Goal: Task Accomplishment & Management: Manage account settings

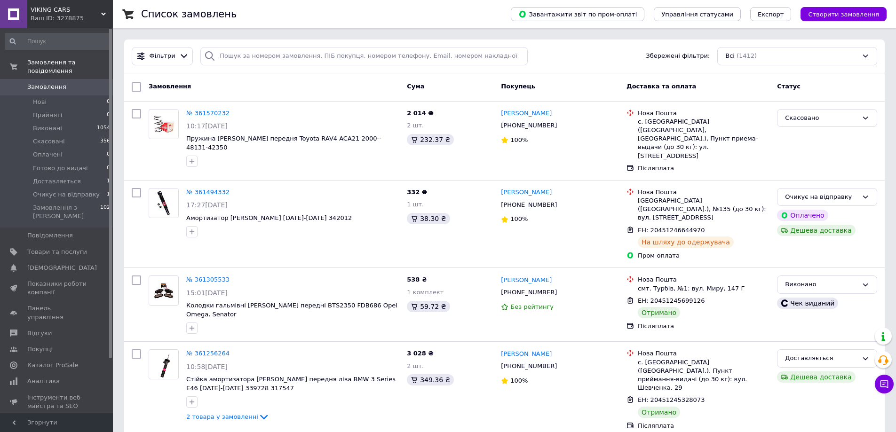
click at [56, 83] on span "Замовлення" at bounding box center [46, 87] width 39 height 8
click at [59, 177] on span "Доставляється" at bounding box center [57, 181] width 48 height 8
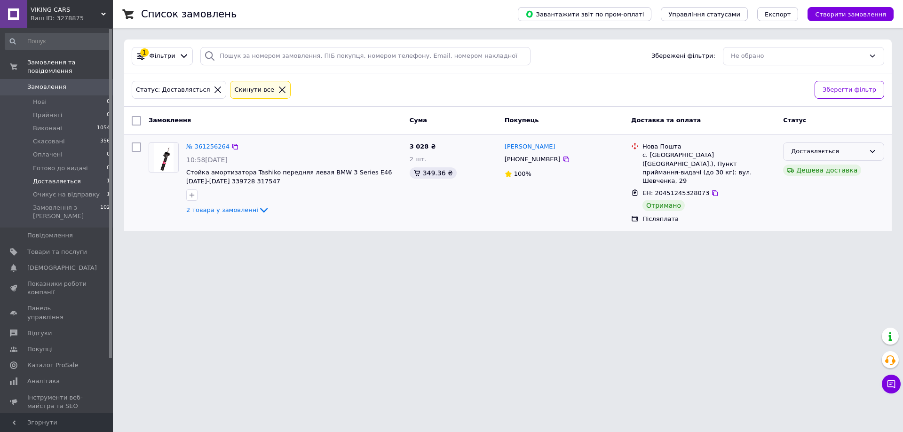
click at [810, 153] on div "Доставляється" at bounding box center [828, 152] width 74 height 10
click at [806, 187] on li "Виконано" at bounding box center [834, 188] width 100 height 17
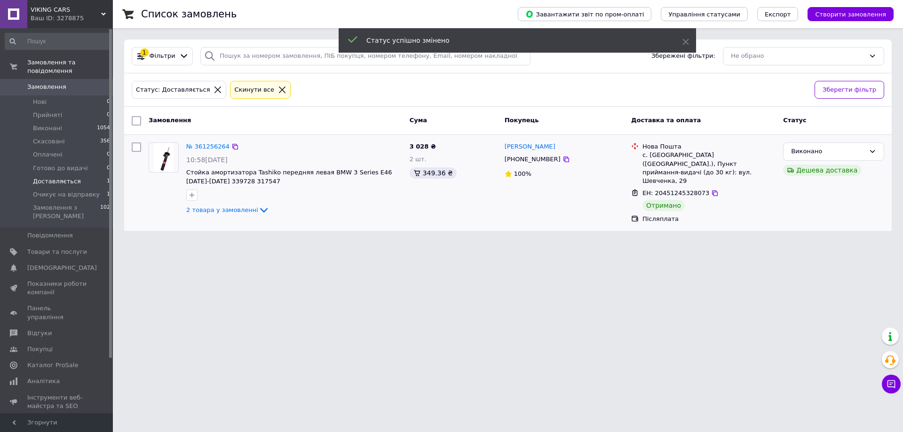
click at [162, 162] on img at bounding box center [163, 157] width 19 height 29
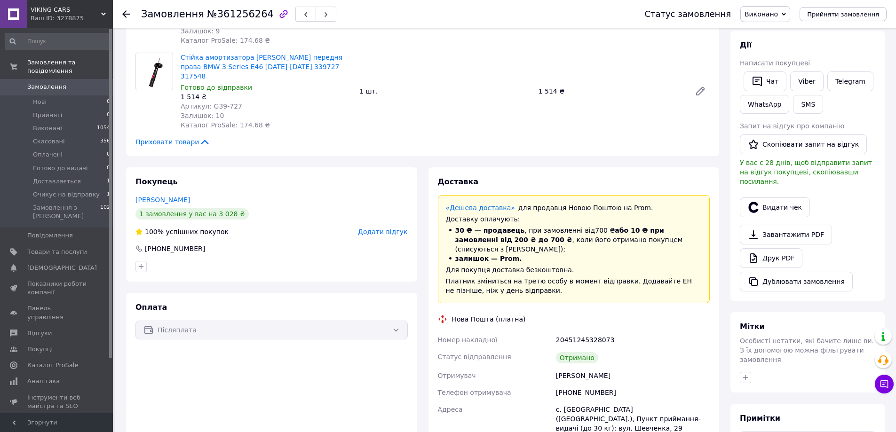
scroll to position [141, 0]
click at [762, 203] on button "Видати чек" at bounding box center [775, 207] width 70 height 20
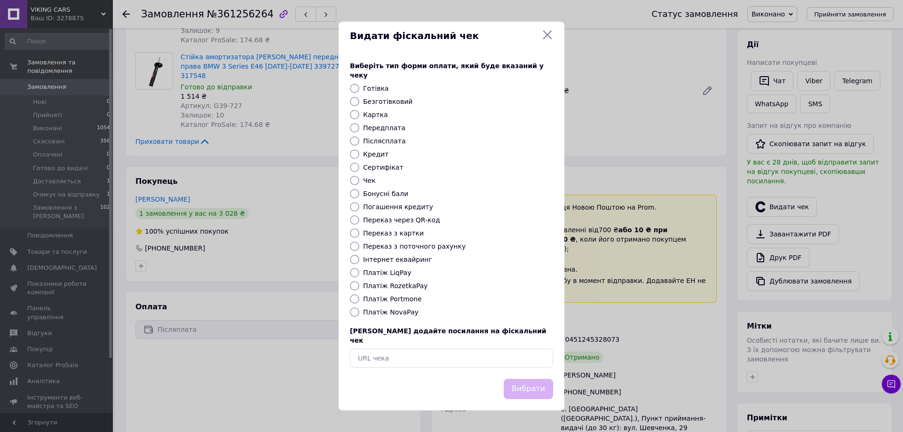
click at [356, 311] on input "Платіж NovaPay" at bounding box center [354, 312] width 9 height 9
radio input "true"
click at [524, 379] on button "Вибрати" at bounding box center [528, 389] width 49 height 20
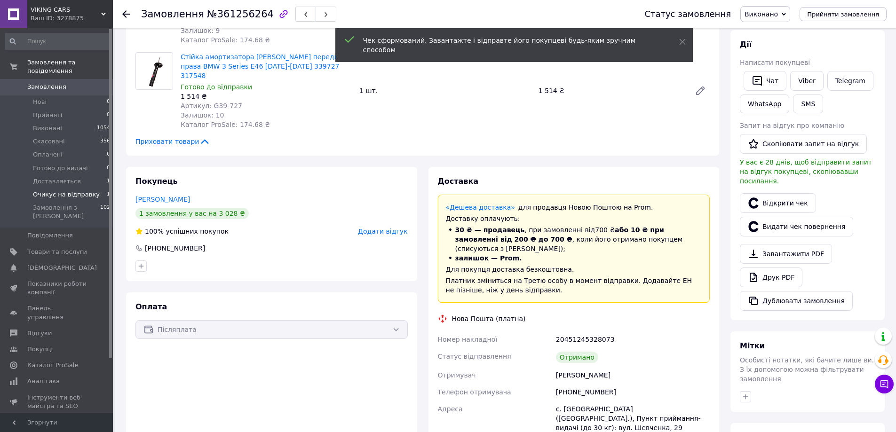
click at [53, 191] on span "Очикує на відправку" at bounding box center [66, 195] width 67 height 8
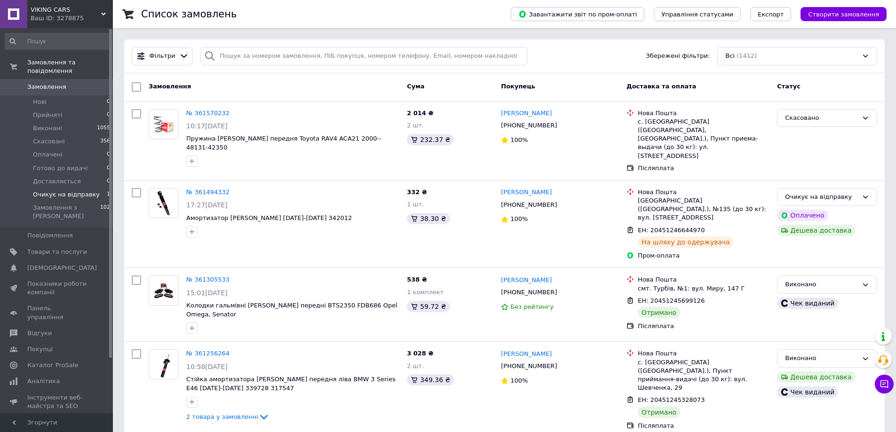
click at [79, 191] on span "Очикує на відправку" at bounding box center [66, 195] width 67 height 8
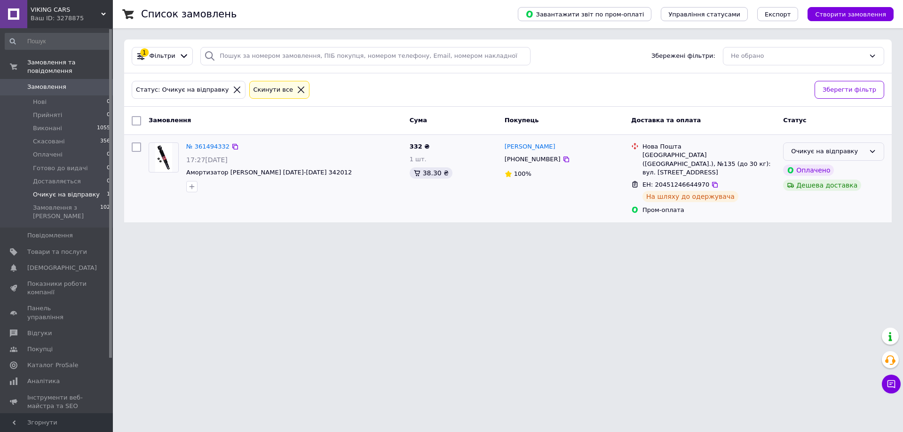
click at [828, 149] on div "Очикує на відправку" at bounding box center [828, 152] width 74 height 10
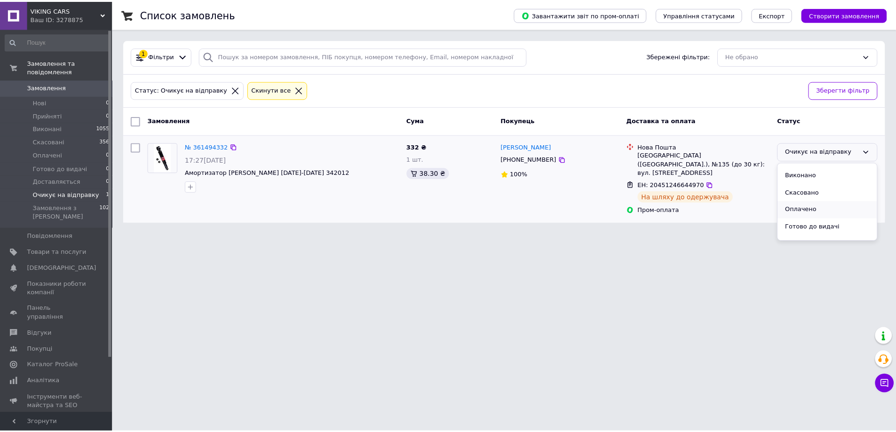
scroll to position [25, 0]
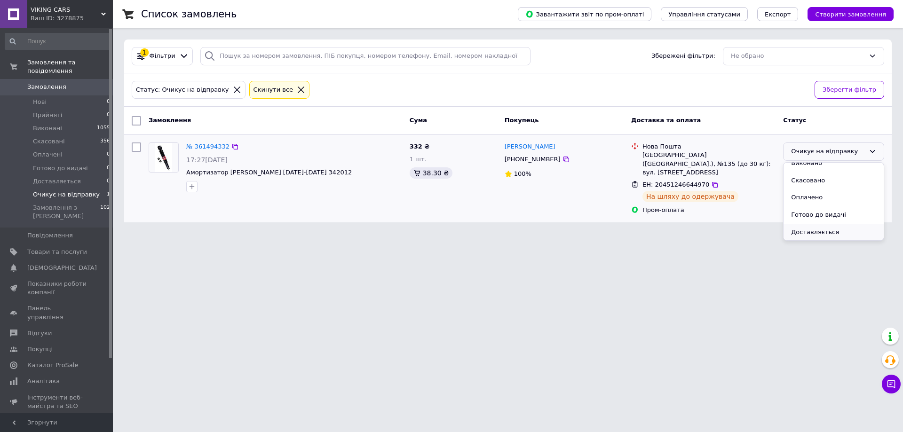
click at [806, 233] on li "Доставляється" at bounding box center [834, 232] width 100 height 17
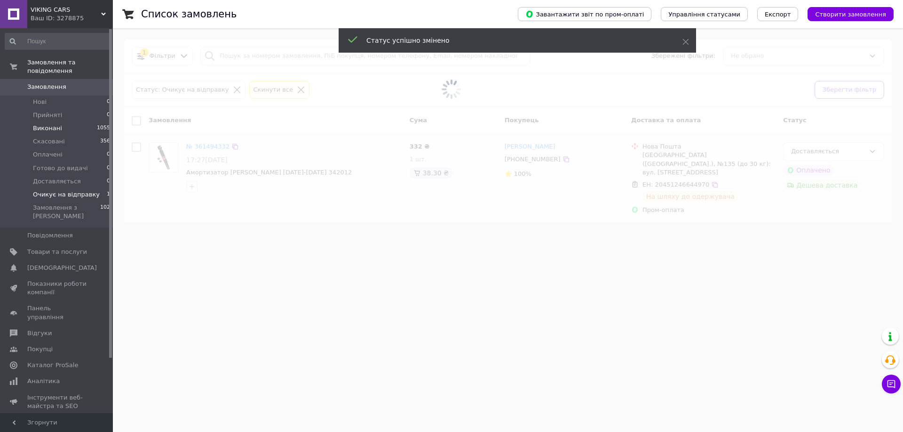
click at [43, 124] on span "Виконані" at bounding box center [47, 128] width 29 height 8
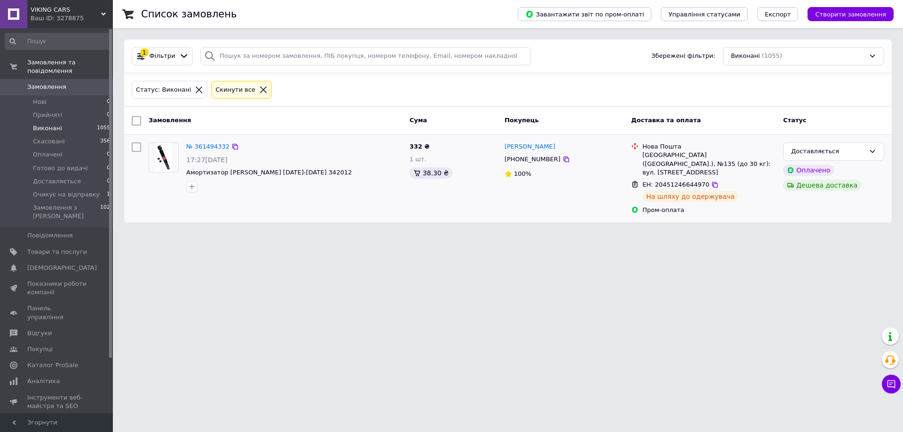
click at [47, 124] on span "Виконані" at bounding box center [47, 128] width 29 height 8
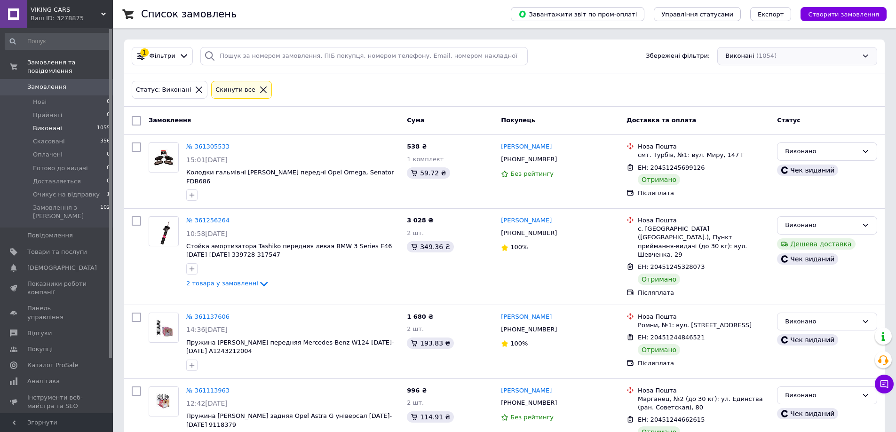
click at [782, 54] on div "Виконані (1054)" at bounding box center [797, 56] width 160 height 18
click at [757, 106] on span "(663)" at bounding box center [765, 107] width 16 height 7
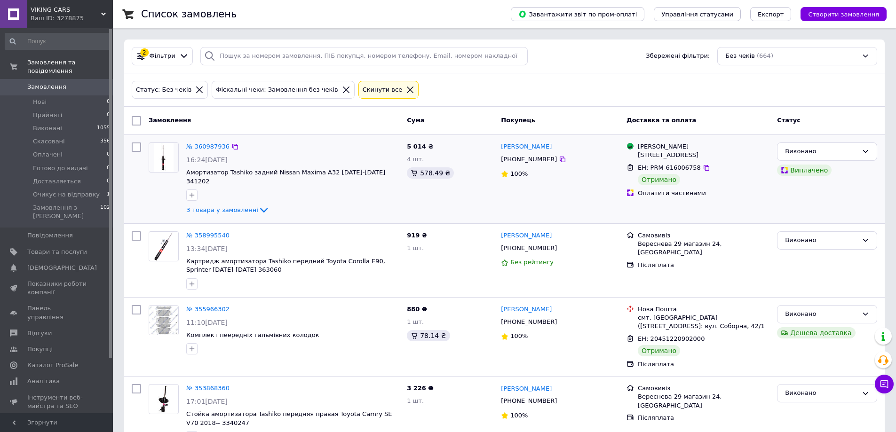
click at [165, 156] on img at bounding box center [164, 157] width 20 height 29
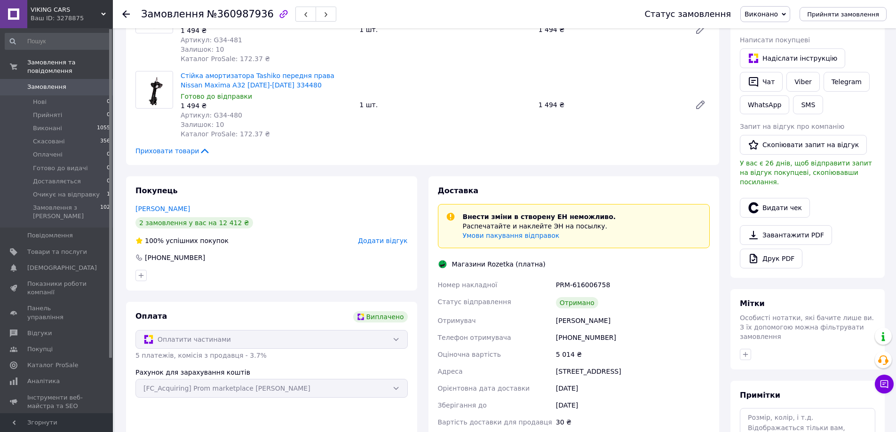
scroll to position [235, 0]
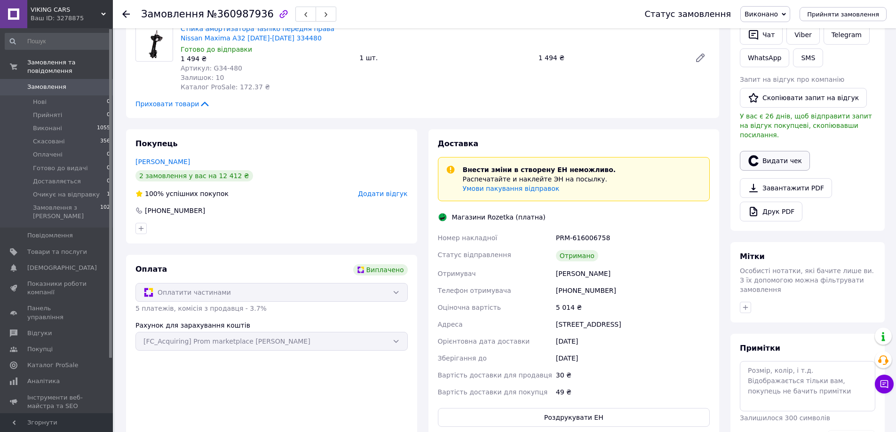
click at [764, 152] on button "Видати чек" at bounding box center [775, 161] width 70 height 20
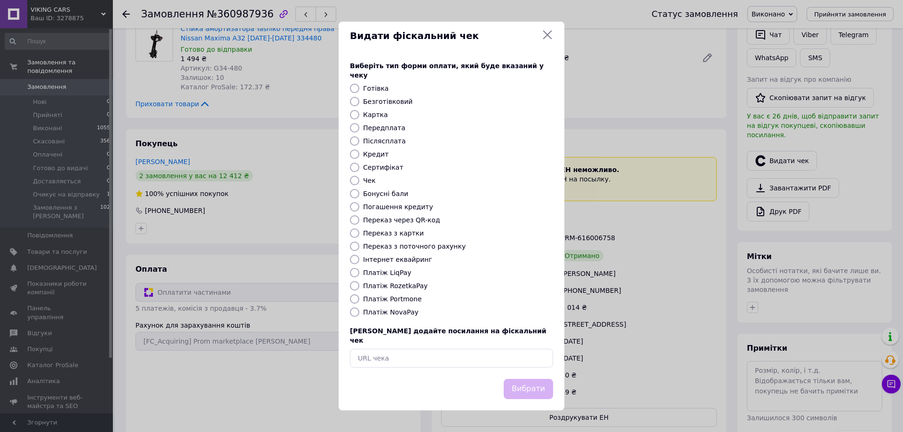
click at [363, 156] on div "Кредит" at bounding box center [458, 154] width 194 height 9
click at [353, 153] on input "Кредит" at bounding box center [354, 154] width 9 height 9
radio input "true"
click at [532, 381] on button "Вибрати" at bounding box center [528, 389] width 49 height 20
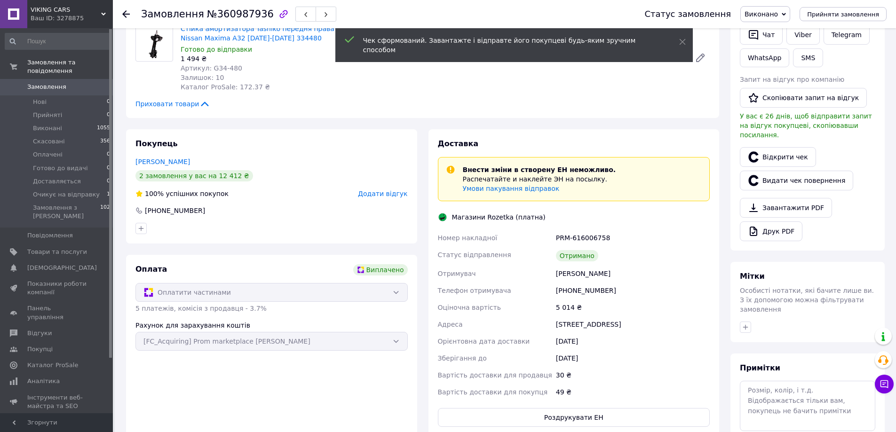
click at [47, 83] on span "Замовлення" at bounding box center [46, 87] width 39 height 8
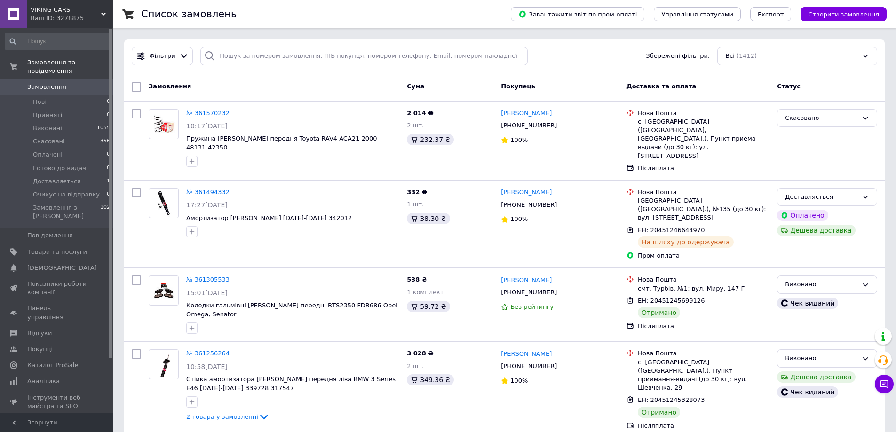
click at [53, 361] on span "Каталог ProSale" at bounding box center [52, 365] width 51 height 8
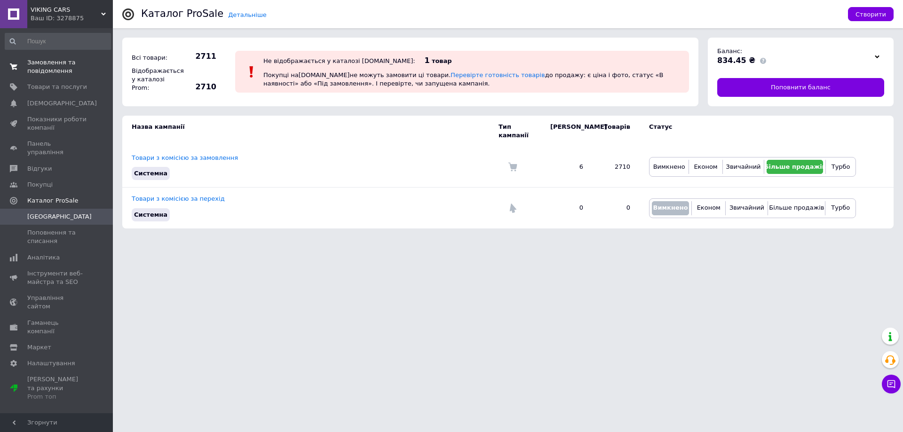
click at [51, 74] on span "Замовлення та повідомлення" at bounding box center [57, 66] width 60 height 17
